Goal: Information Seeking & Learning: Check status

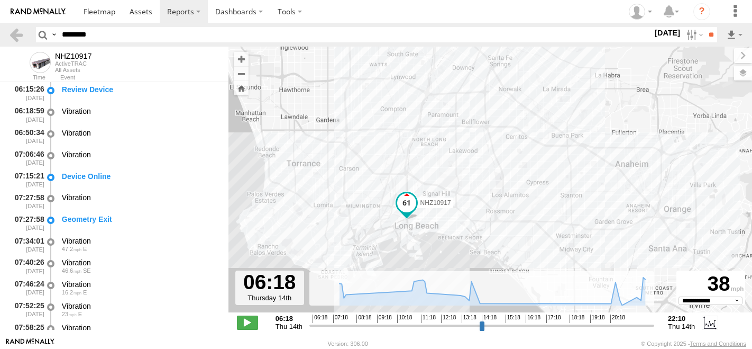
select select "**********"
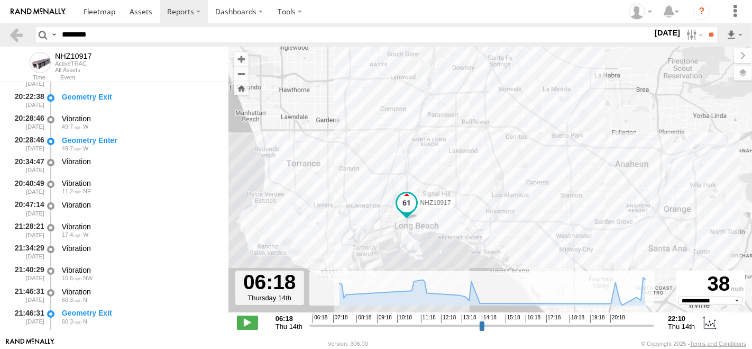
type input "********"
click at [705, 27] on input "**" at bounding box center [711, 34] width 12 height 15
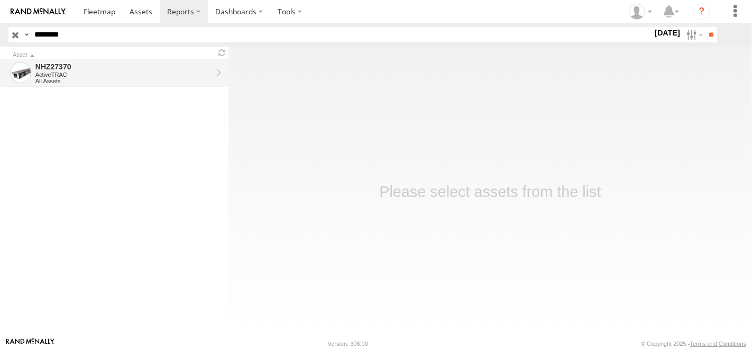
click at [85, 71] on div "ActiveTRAC" at bounding box center [123, 74] width 177 height 6
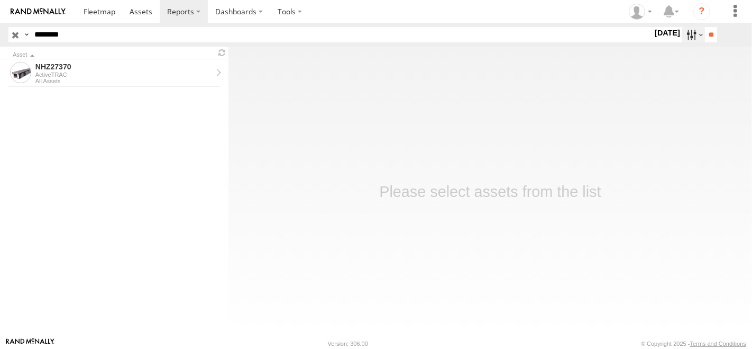
click at [687, 32] on label at bounding box center [694, 34] width 23 height 15
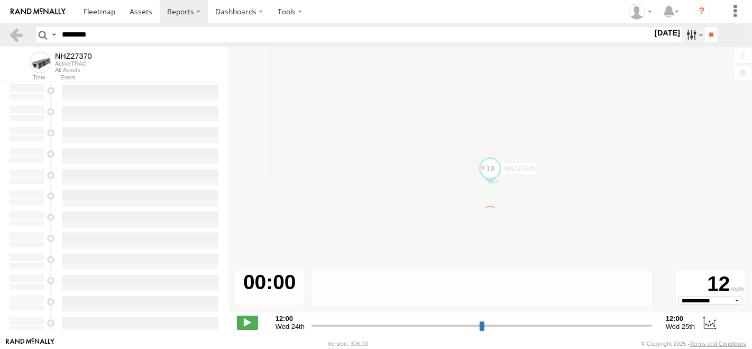
click at [687, 34] on label at bounding box center [694, 34] width 23 height 15
type input "**********"
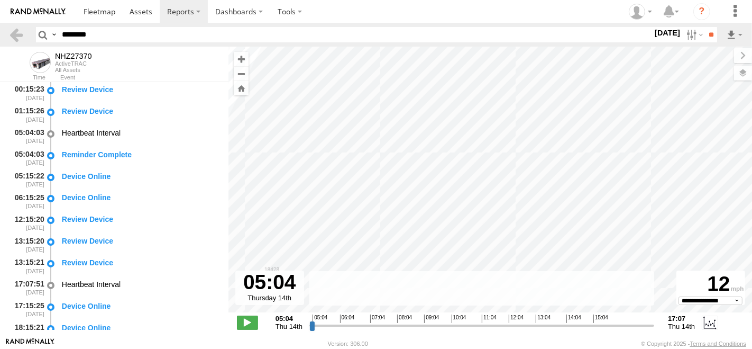
click at [0, 0] on label at bounding box center [0, 0] width 0 height 0
click at [706, 29] on input "**" at bounding box center [711, 34] width 12 height 15
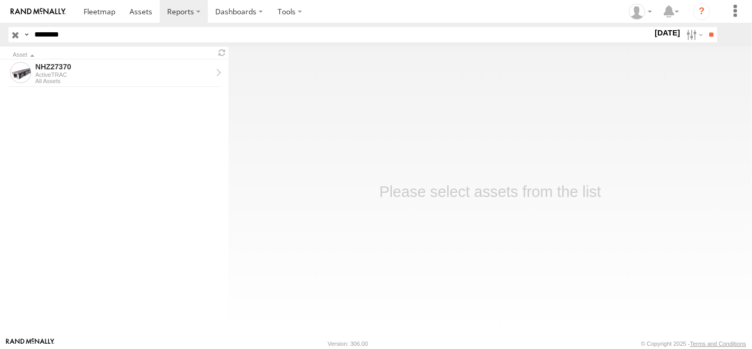
click at [107, 78] on div "All Assets" at bounding box center [123, 81] width 177 height 6
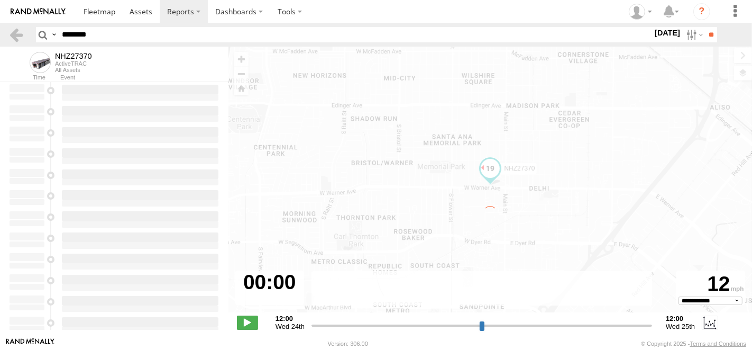
type input "**********"
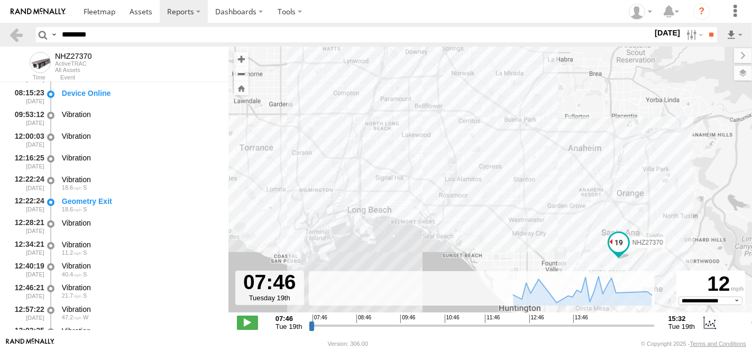
scroll to position [176, 0]
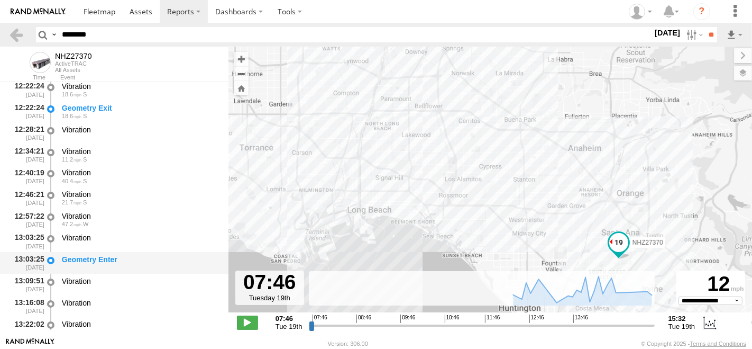
click at [127, 261] on div "Geometry Enter" at bounding box center [140, 260] width 157 height 10
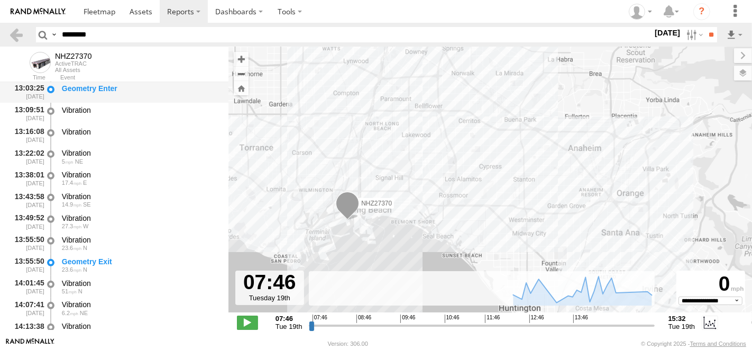
scroll to position [352, 0]
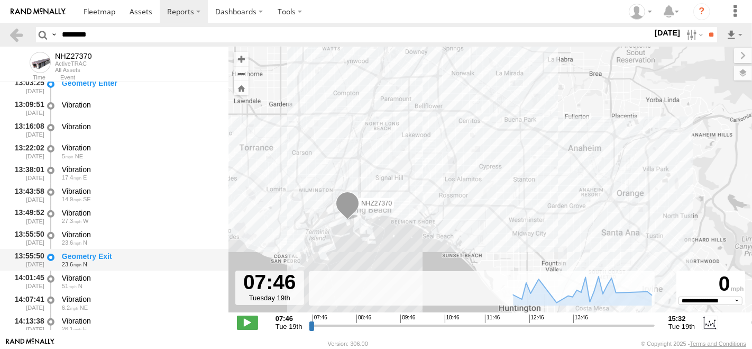
click at [127, 255] on div "Geometry Exit" at bounding box center [140, 256] width 157 height 10
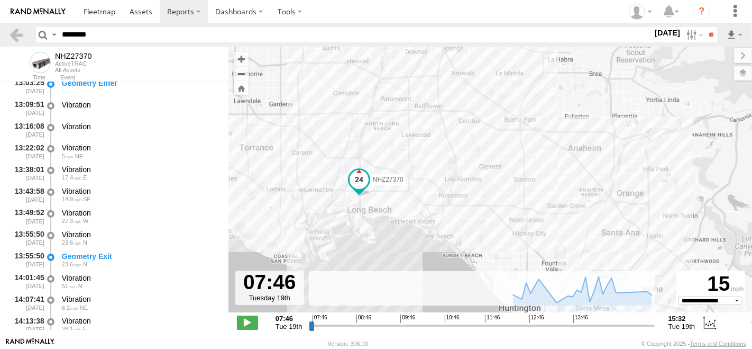
click at [72, 38] on input "********" at bounding box center [355, 34] width 595 height 15
paste input "**"
type input "**********"
click at [705, 27] on input "**" at bounding box center [711, 34] width 12 height 15
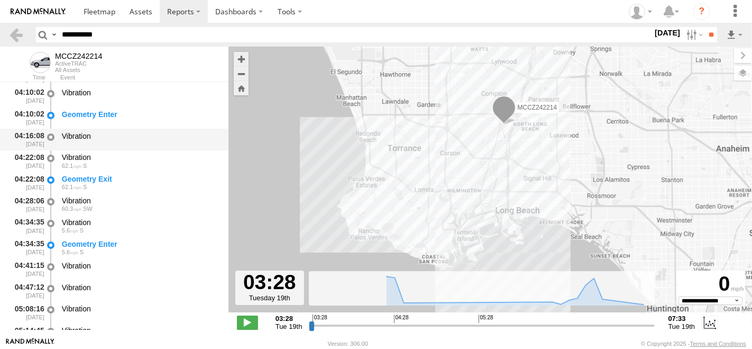
scroll to position [59, 0]
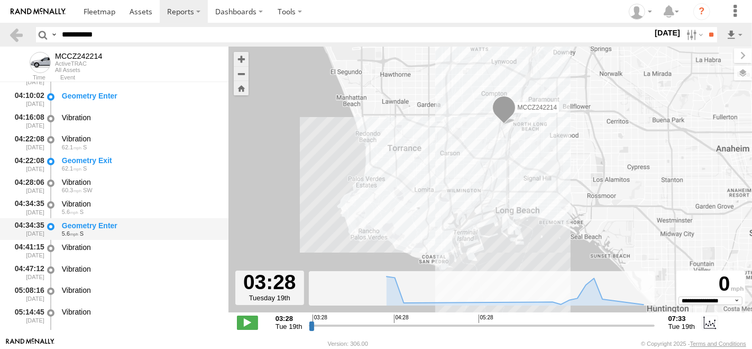
click at [92, 233] on div "5.6 S" at bounding box center [140, 233] width 157 height 6
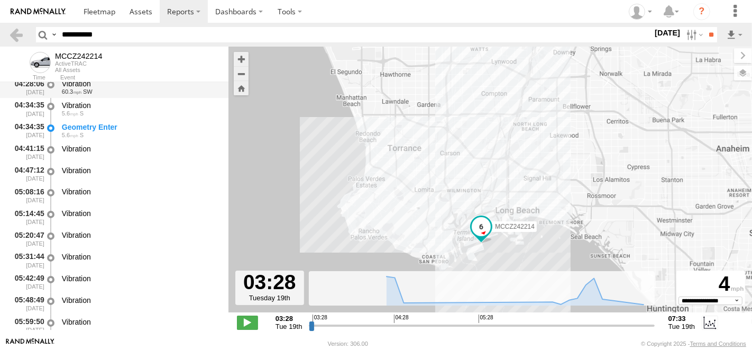
scroll to position [176, 0]
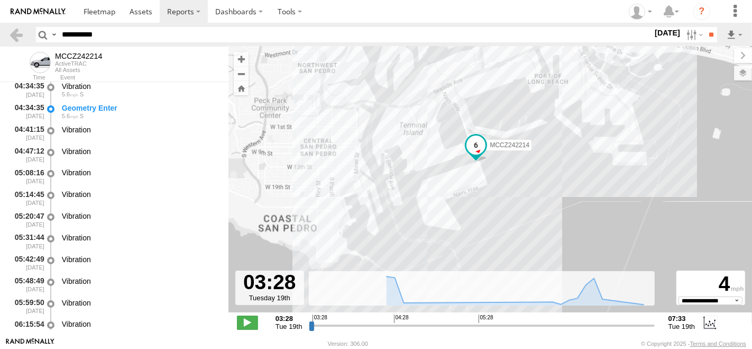
drag, startPoint x: 489, startPoint y: 249, endPoint x: 484, endPoint y: 155, distance: 94.3
click at [484, 155] on div "MCCZ242214" at bounding box center [491, 185] width 524 height 277
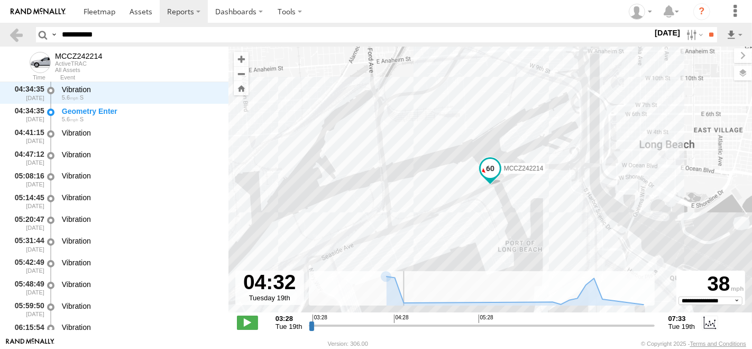
drag, startPoint x: 311, startPoint y: 324, endPoint x: 401, endPoint y: 323, distance: 89.4
click at [401, 323] on input "range" at bounding box center [482, 325] width 346 height 10
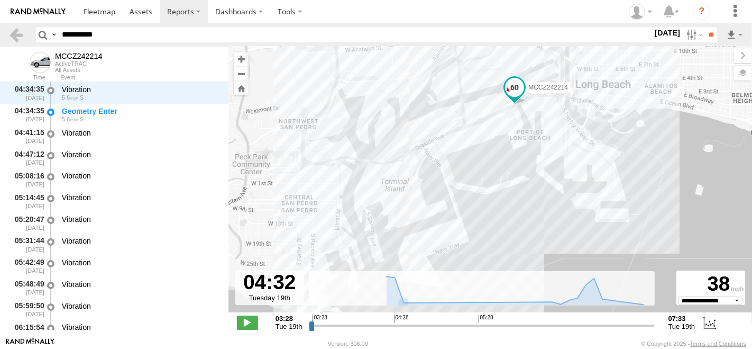
drag, startPoint x: 552, startPoint y: 190, endPoint x: 561, endPoint y: 124, distance: 67.2
click at [561, 124] on div "MCCZ242214" at bounding box center [491, 185] width 524 height 277
click at [85, 113] on div "Geometry Enter" at bounding box center [140, 111] width 157 height 10
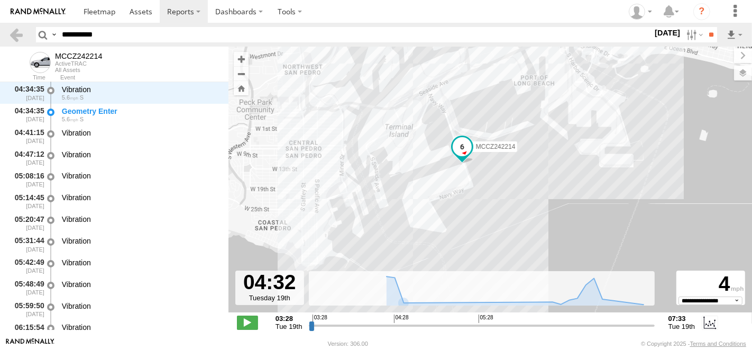
drag, startPoint x: 344, startPoint y: 239, endPoint x: 348, endPoint y: 185, distance: 54.1
click at [348, 185] on div "MCCZ242214" at bounding box center [491, 185] width 524 height 277
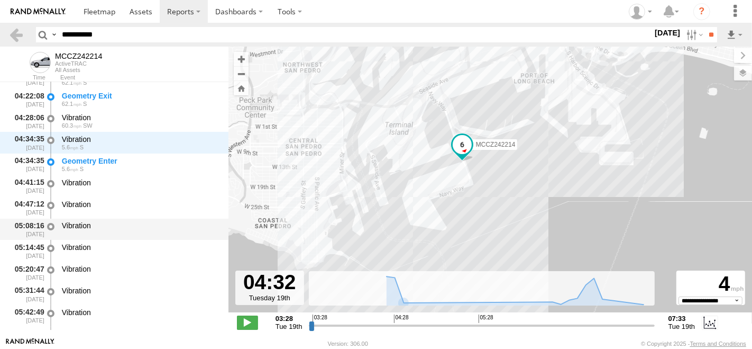
scroll to position [114, 0]
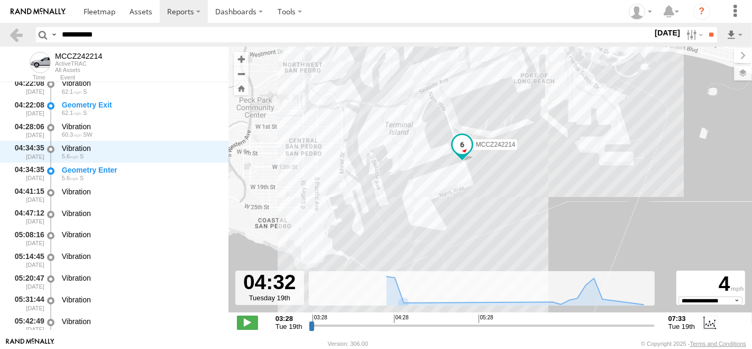
click at [415, 180] on div "MCCZ242214" at bounding box center [491, 185] width 524 height 277
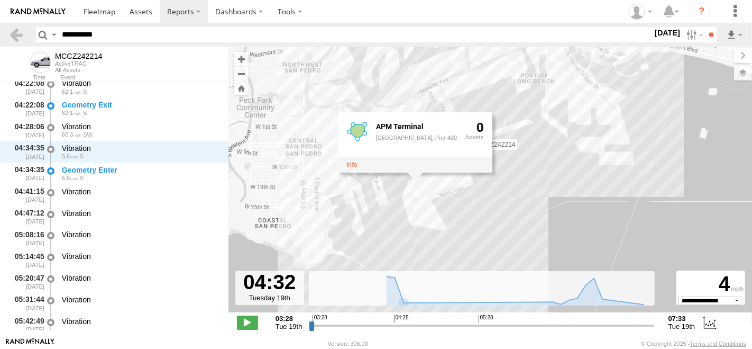
click at [480, 222] on div "MCCZ242214 APM Terminal APM Terminal, Pier 400 0" at bounding box center [491, 185] width 524 height 277
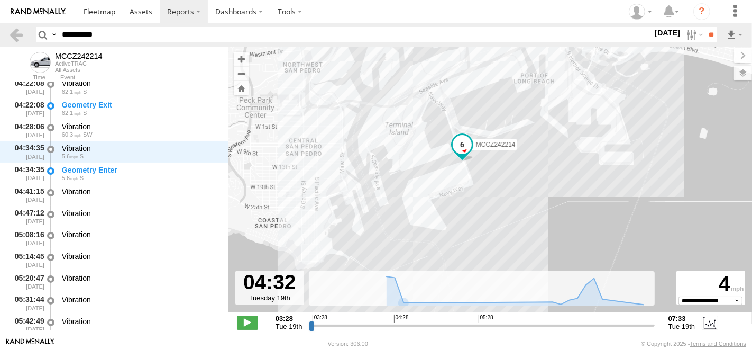
click at [415, 219] on div "MCCZ242214" at bounding box center [491, 185] width 524 height 277
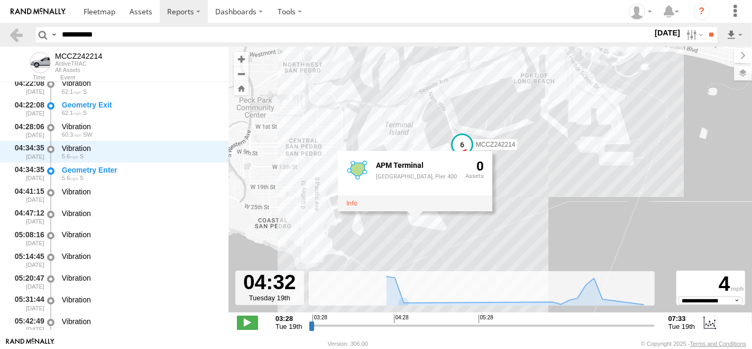
click at [485, 229] on div "MCCZ242214 APM Terminal APM Terminal, Pier 400 0" at bounding box center [491, 185] width 524 height 277
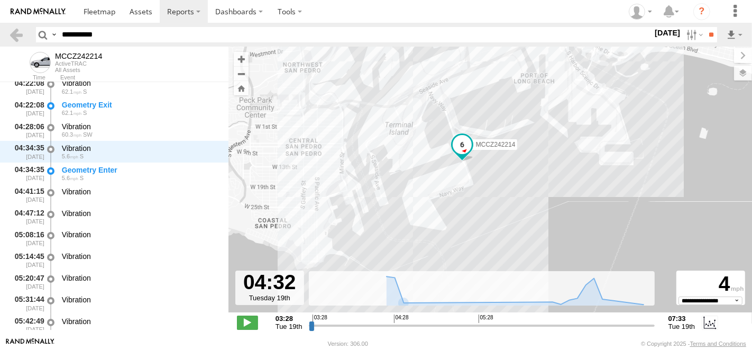
click at [466, 176] on div "MCCZ242214" at bounding box center [491, 185] width 524 height 277
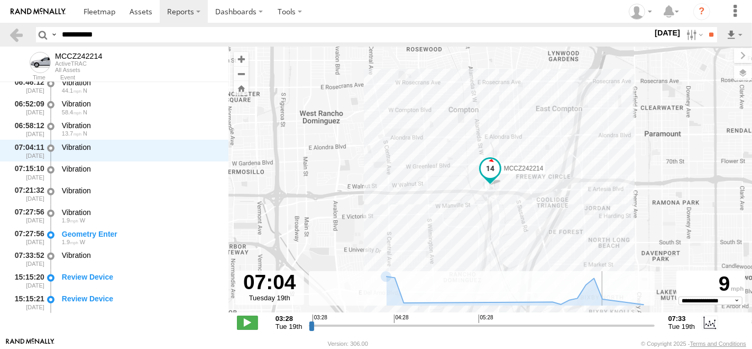
scroll to position [548, 0]
drag, startPoint x: 402, startPoint y: 326, endPoint x: 611, endPoint y: 332, distance: 208.5
click at [611, 330] on input "range" at bounding box center [482, 325] width 346 height 10
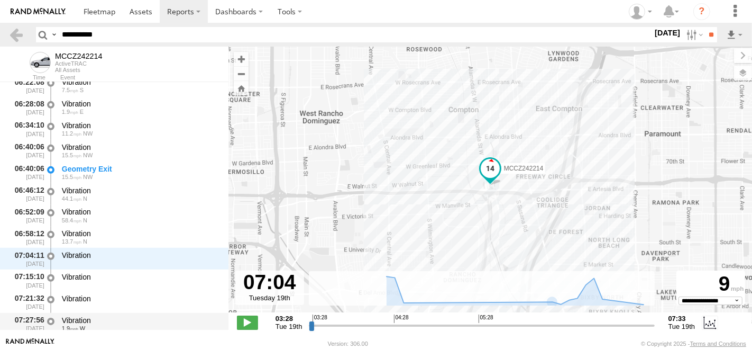
scroll to position [431, 0]
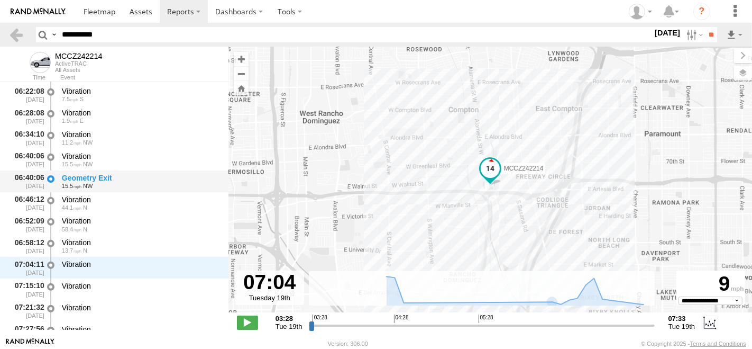
click at [142, 174] on div "Geometry Exit" at bounding box center [140, 178] width 157 height 10
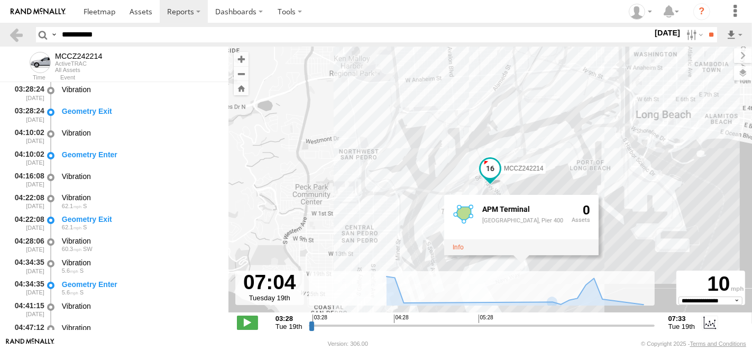
scroll to position [0, 0]
click at [641, 234] on div "MCCZ242214 APM Terminal APM Terminal, Pier 400 0" at bounding box center [491, 185] width 524 height 277
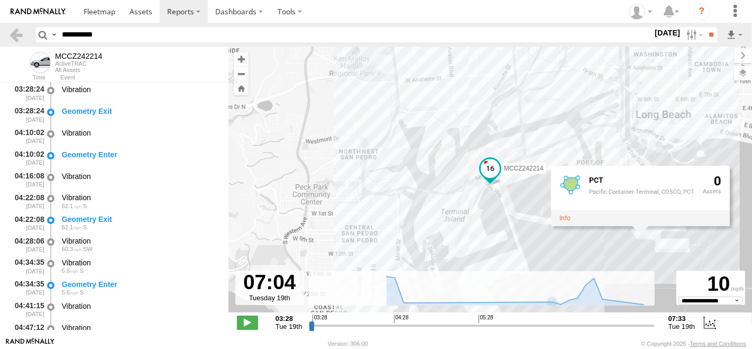
click at [562, 233] on div "MCCZ242214 PCT Pacific Container Terminal, COSCO, PCT 0" at bounding box center [491, 185] width 524 height 277
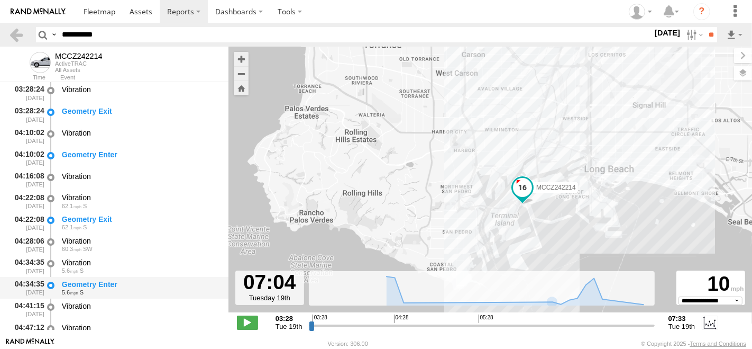
click at [133, 286] on div "Geometry Enter" at bounding box center [140, 284] width 157 height 10
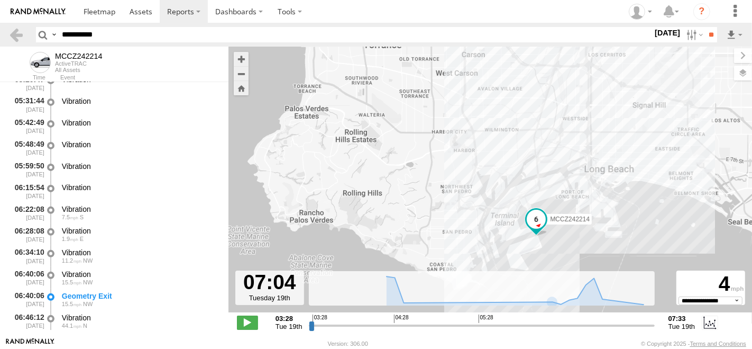
scroll to position [352, 0]
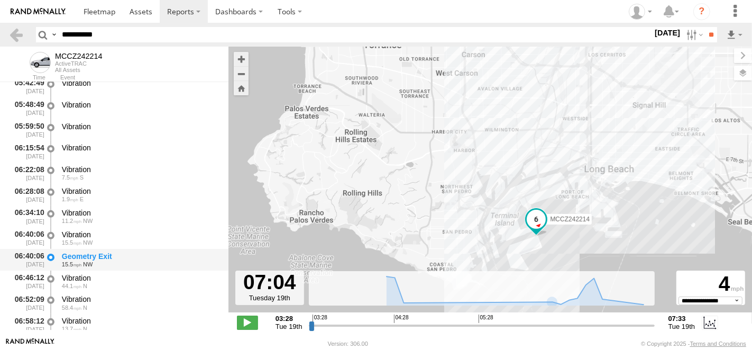
click at [123, 253] on div "Geometry Exit" at bounding box center [140, 256] width 157 height 10
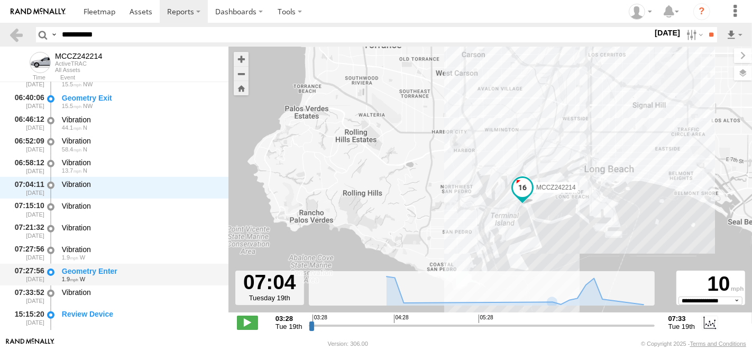
scroll to position [529, 0]
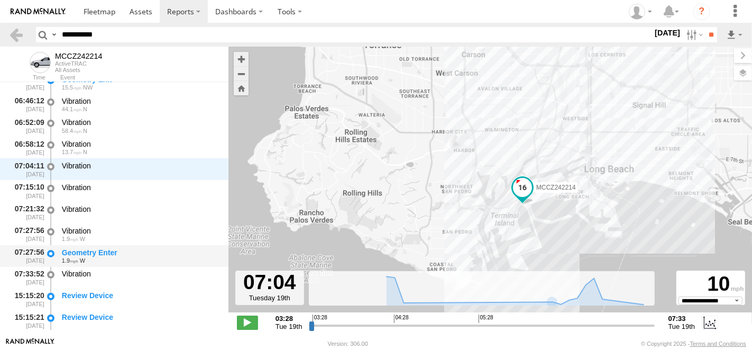
click at [121, 251] on div "Geometry Enter" at bounding box center [140, 253] width 157 height 10
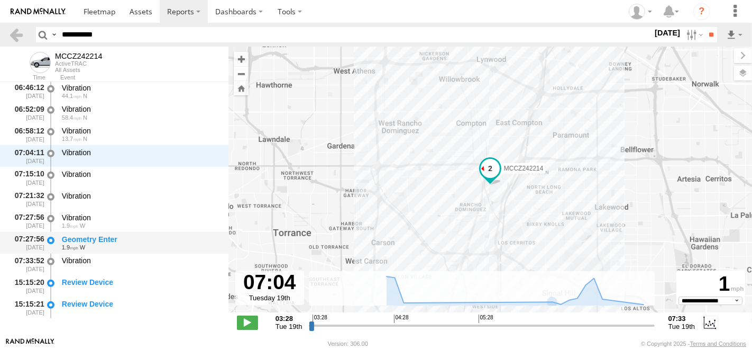
scroll to position [548, 0]
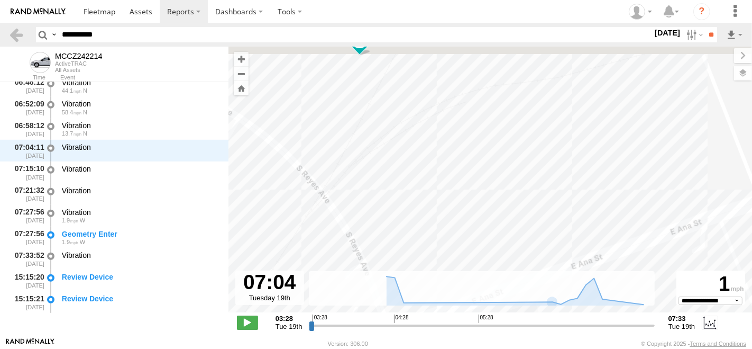
drag, startPoint x: 384, startPoint y: 101, endPoint x: 419, endPoint y: 220, distance: 123.6
click at [419, 220] on div "MCCZ242214" at bounding box center [491, 185] width 524 height 277
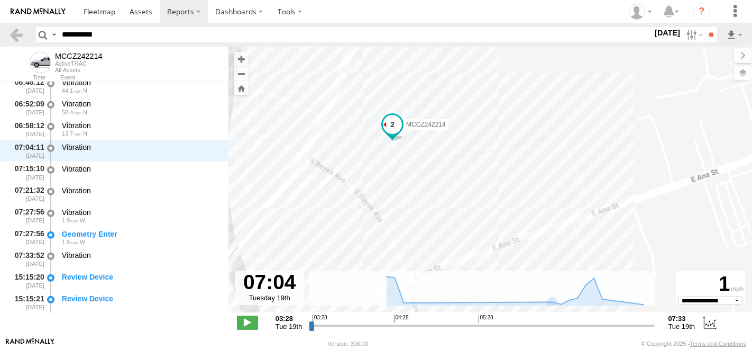
click at [381, 135] on span at bounding box center [392, 126] width 23 height 29
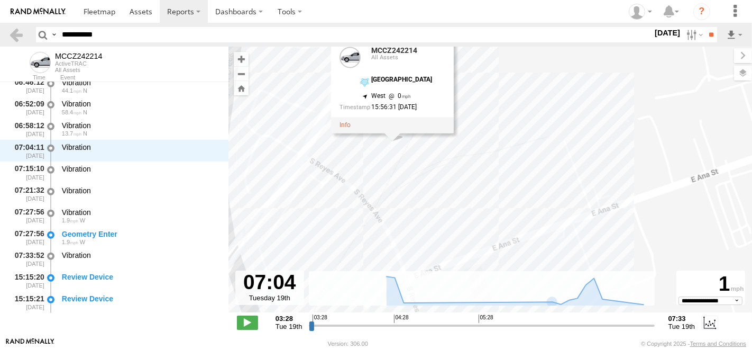
click at [333, 190] on div "MCCZ242214 MCCZ242214 All Assets [GEOGRAPHIC_DATA] 33.86242 , -118.2123 West 0 …" at bounding box center [491, 185] width 524 height 277
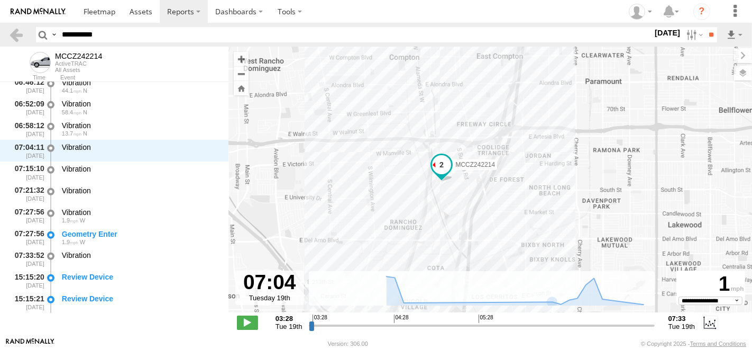
drag, startPoint x: 497, startPoint y: 249, endPoint x: 471, endPoint y: 77, distance: 174.4
click at [473, 78] on div "MCCZ242214" at bounding box center [491, 185] width 524 height 277
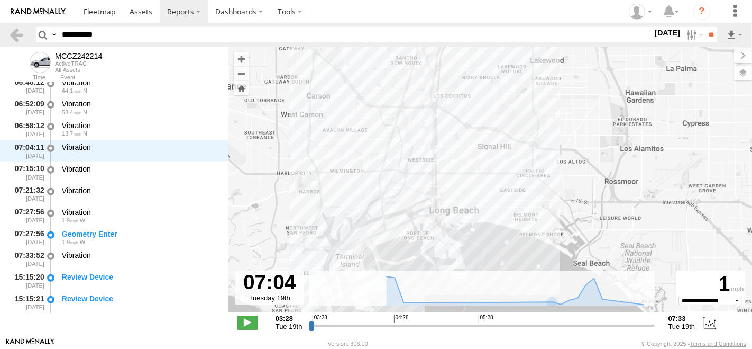
drag, startPoint x: 428, startPoint y: 249, endPoint x: 458, endPoint y: 133, distance: 119.1
click at [457, 135] on div "MCCZ242214" at bounding box center [491, 185] width 524 height 277
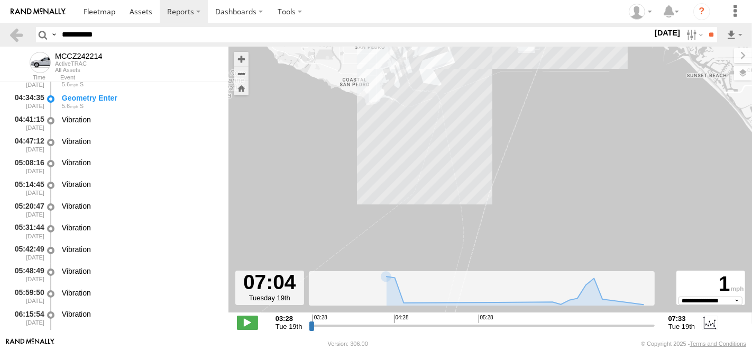
scroll to position [137, 0]
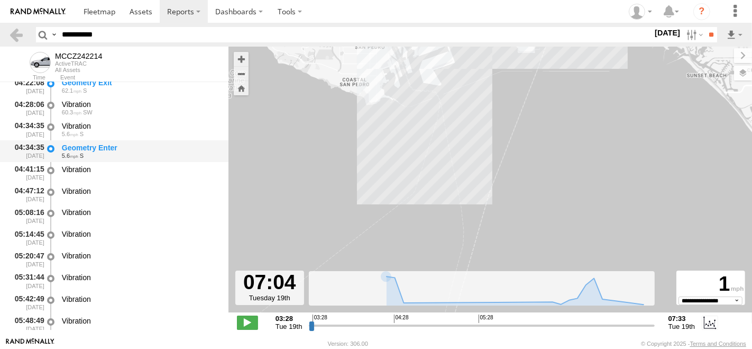
click at [102, 155] on div "5.6 S" at bounding box center [140, 155] width 157 height 6
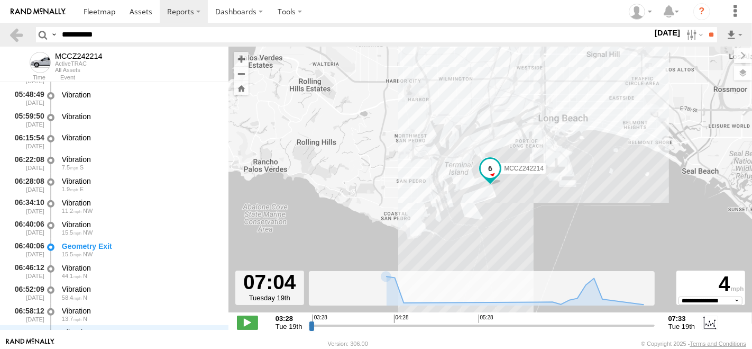
scroll to position [371, 0]
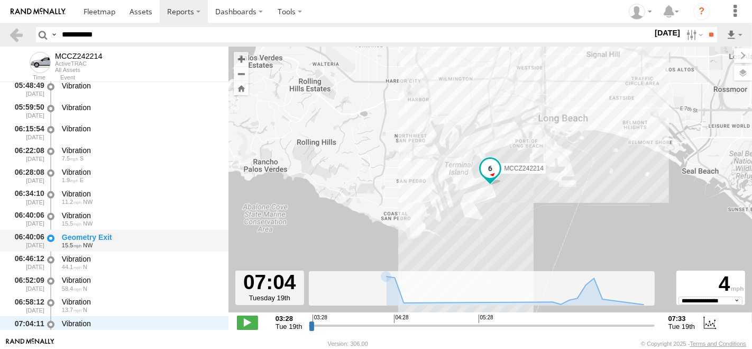
click at [108, 241] on div "Geometry Exit" at bounding box center [140, 237] width 157 height 10
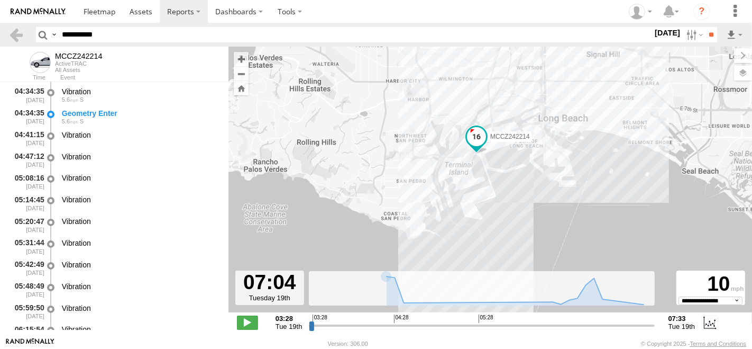
scroll to position [137, 0]
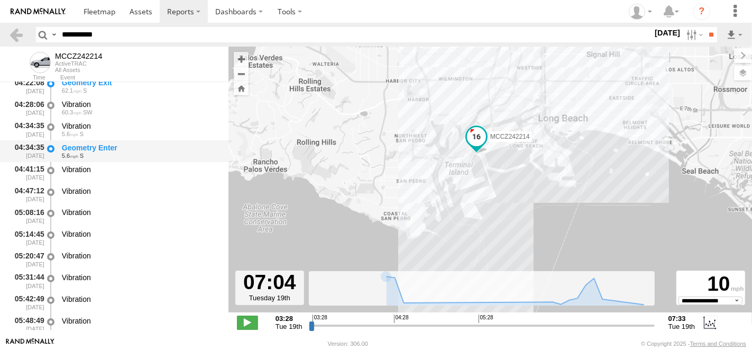
click at [126, 141] on div "Geometry Enter 5.6 S" at bounding box center [140, 151] width 160 height 20
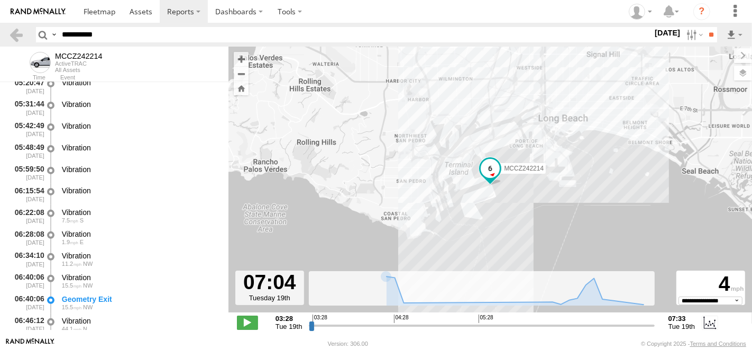
scroll to position [313, 0]
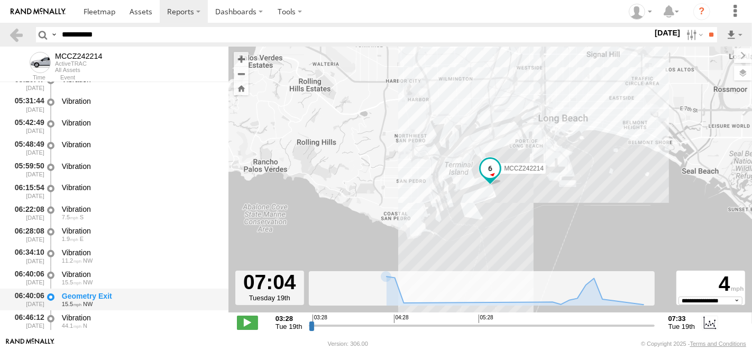
click at [105, 294] on div "Geometry Exit" at bounding box center [140, 296] width 157 height 10
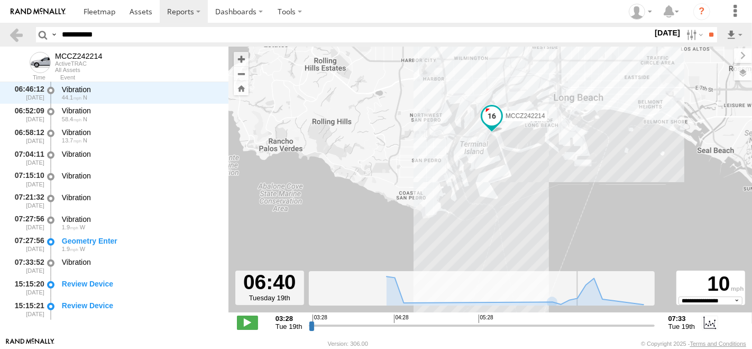
scroll to position [497, 0]
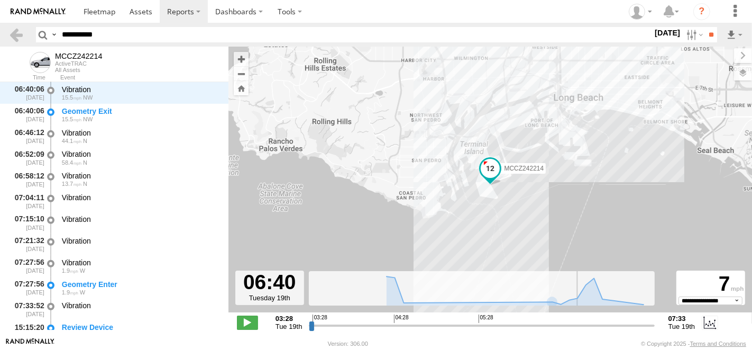
drag, startPoint x: 610, startPoint y: 325, endPoint x: 577, endPoint y: 318, distance: 33.1
type input "**********"
click at [577, 320] on input "range" at bounding box center [482, 325] width 346 height 10
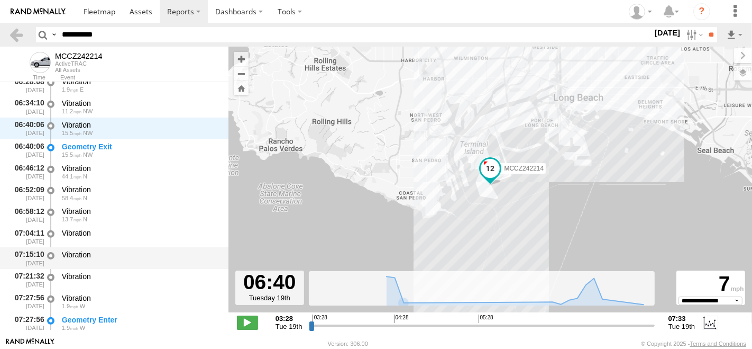
scroll to position [438, 0]
